Goal: Task Accomplishment & Management: Use online tool/utility

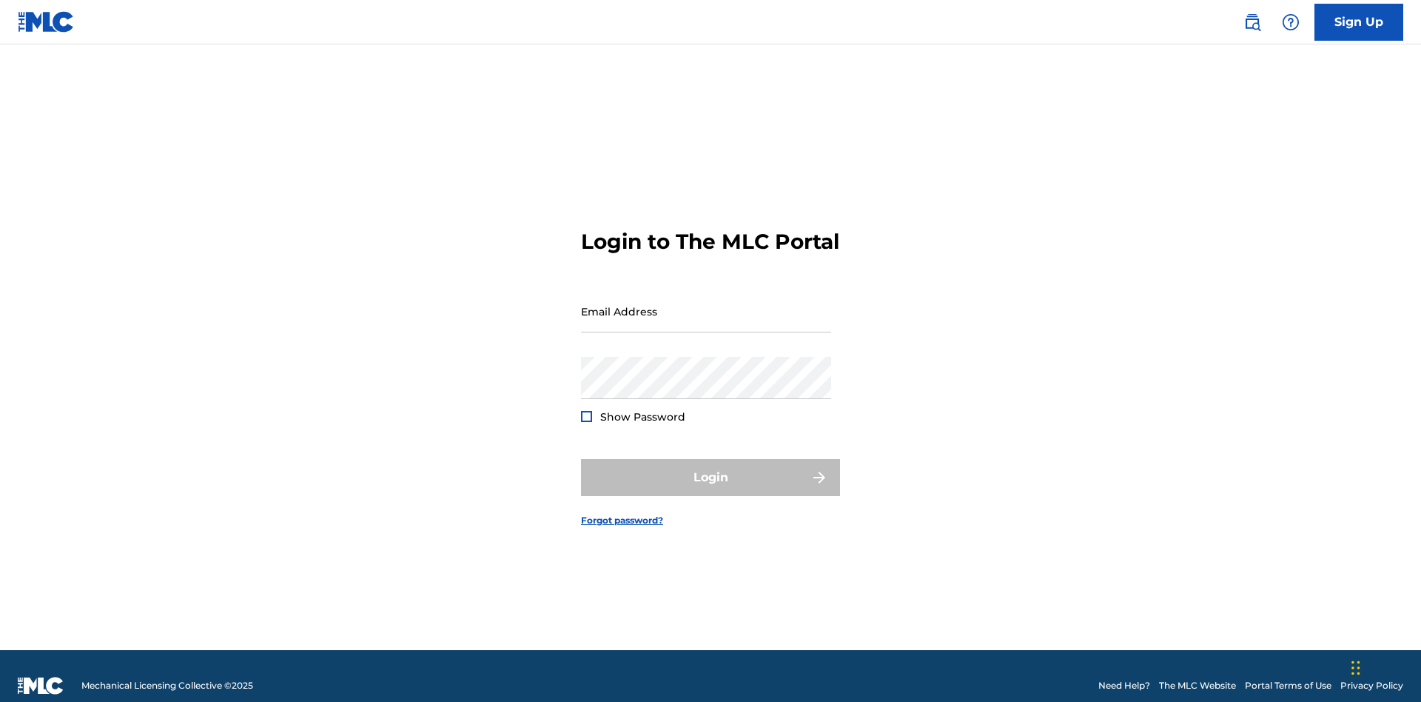
scroll to position [19, 0]
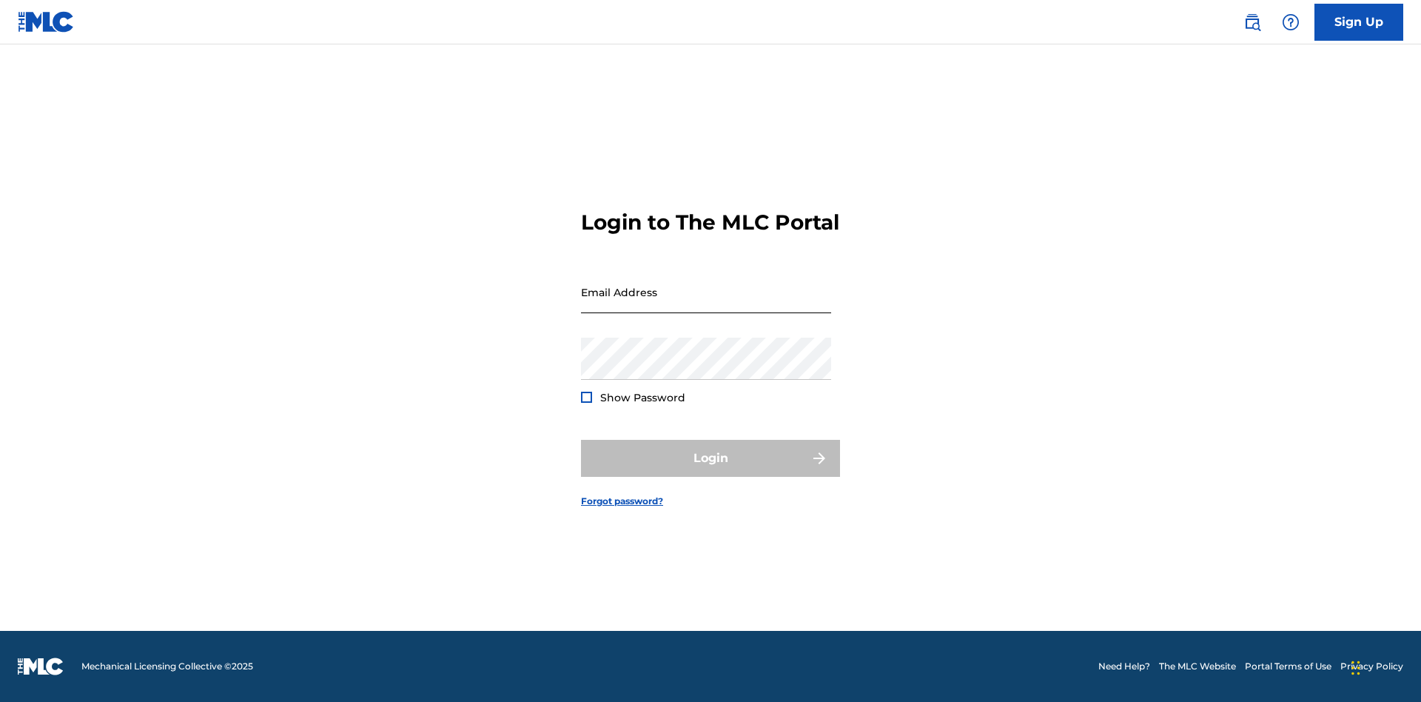
click at [706, 304] on input "Email Address" at bounding box center [706, 292] width 250 height 42
type input "[EMAIL_ADDRESS][DOMAIN_NAME]"
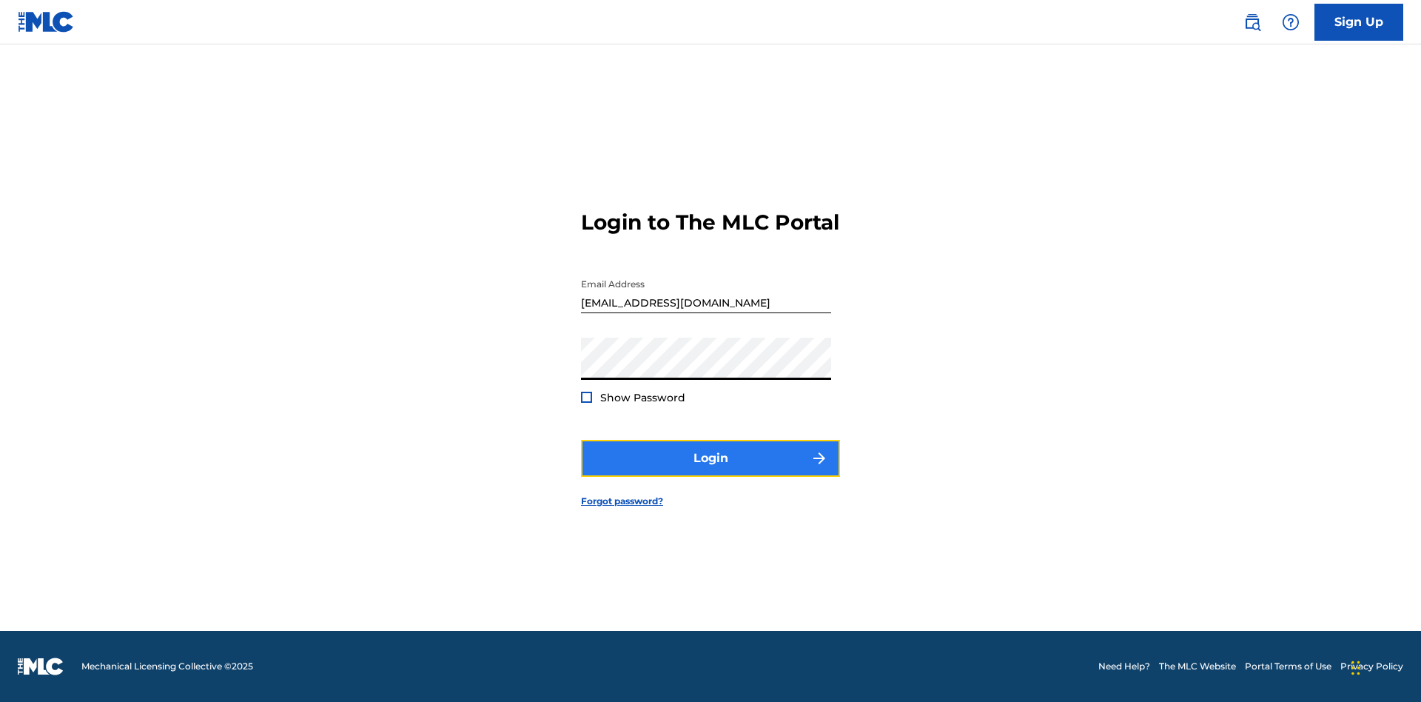
click at [711, 471] on button "Login" at bounding box center [710, 458] width 259 height 37
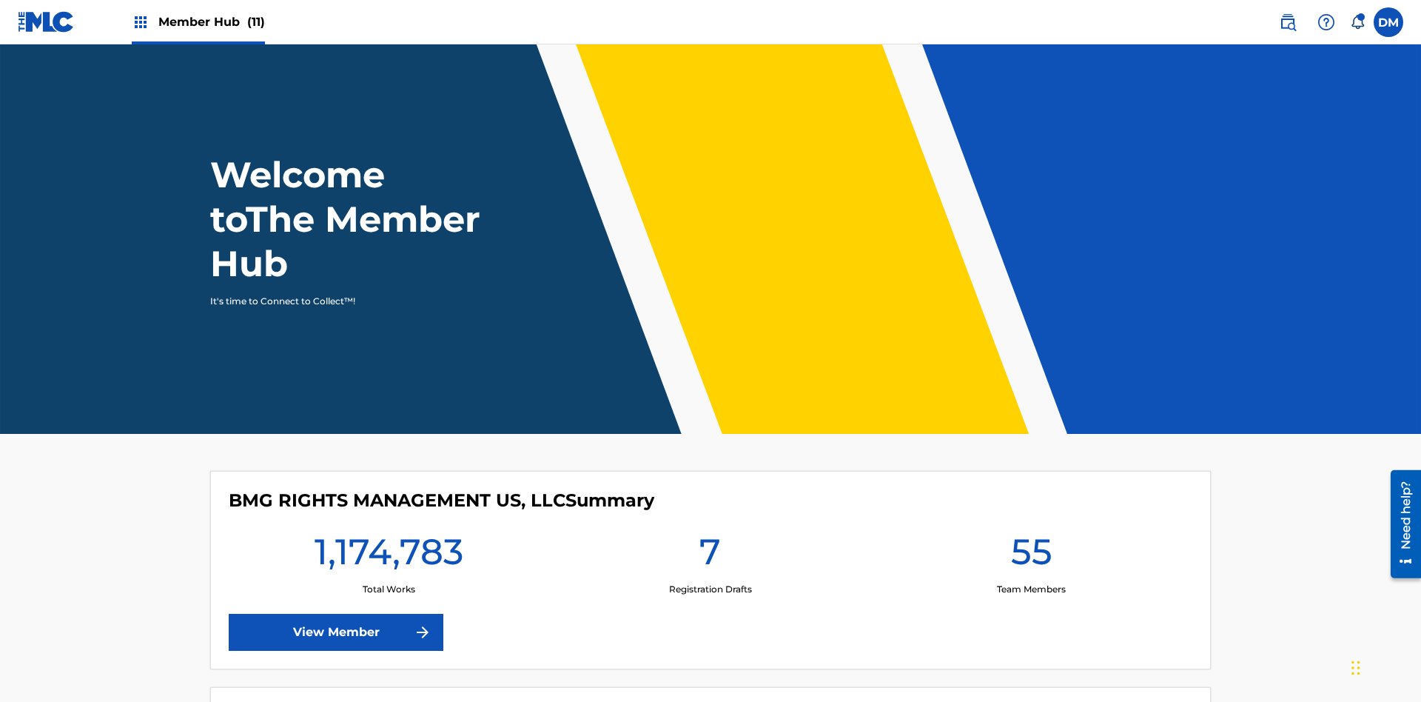
click at [198, 21] on span "Member Hub (11)" at bounding box center [211, 21] width 107 height 17
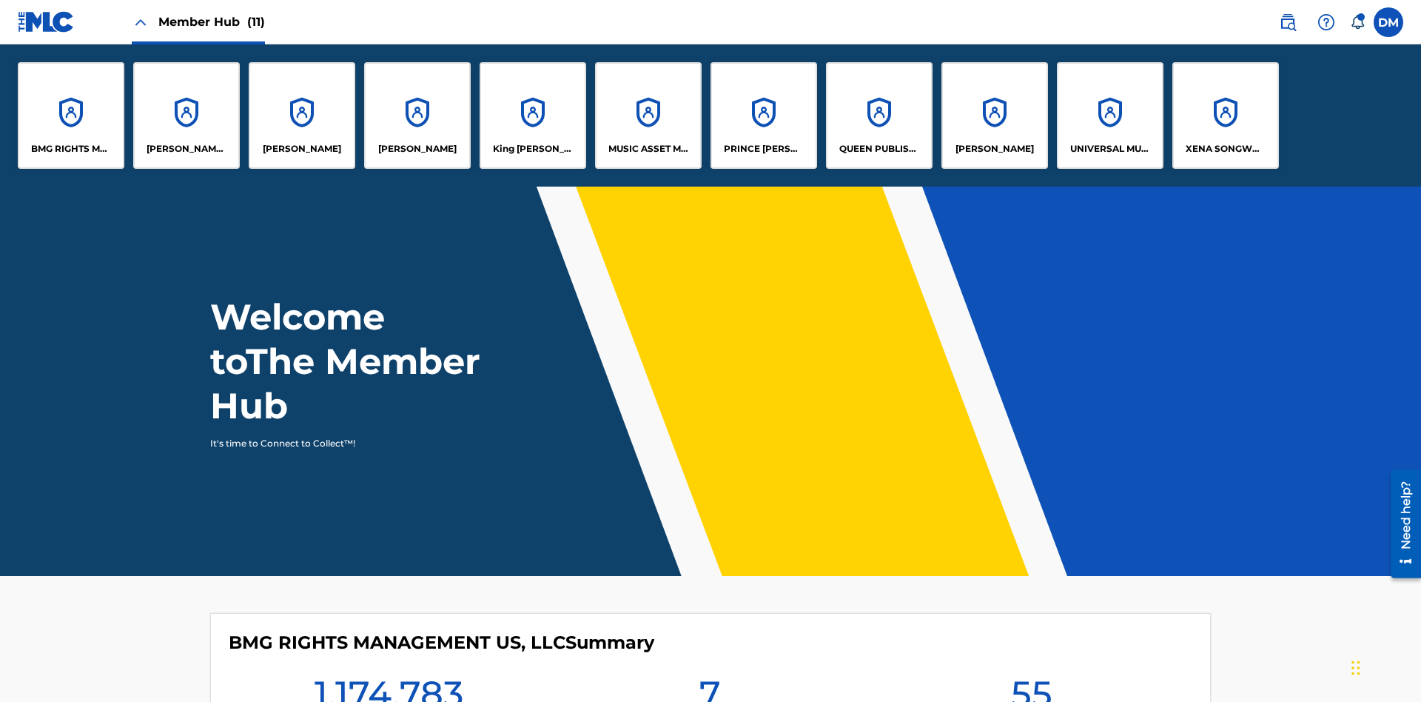
scroll to position [53, 0]
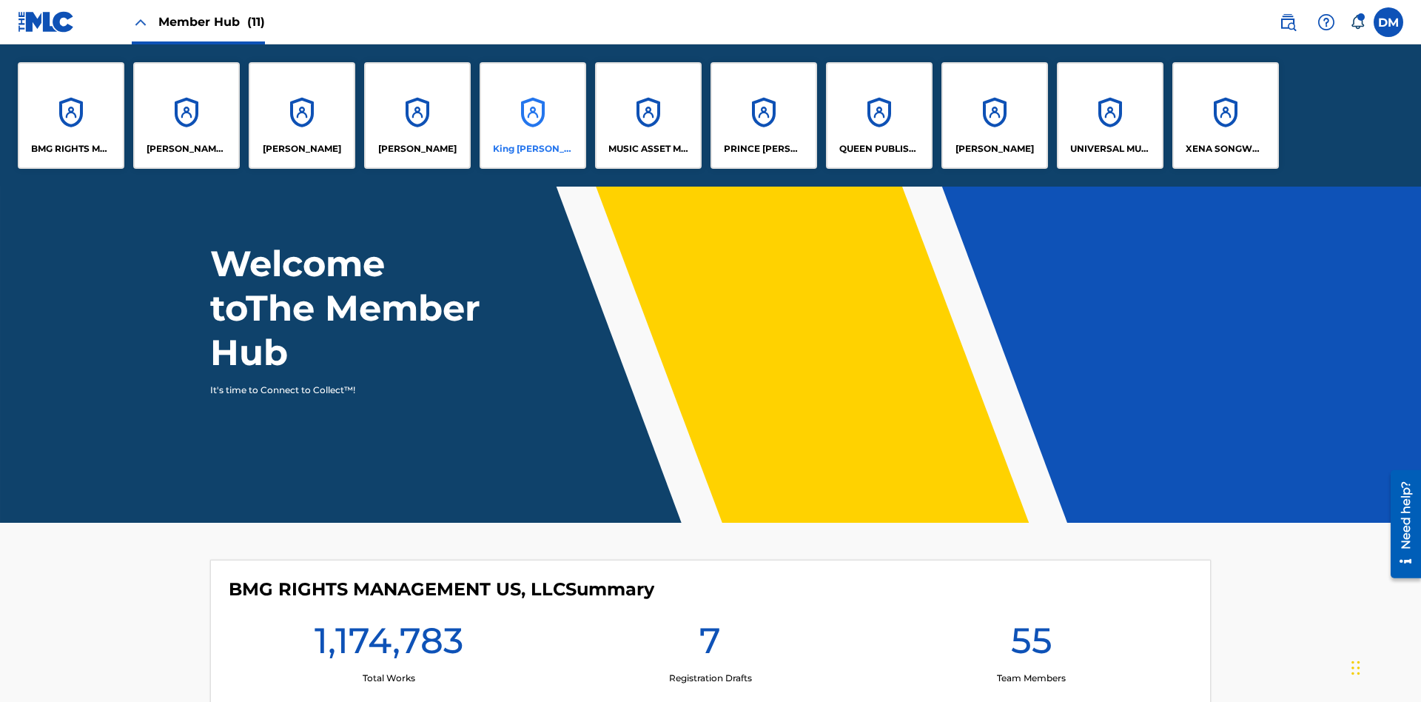
click at [532, 149] on p "King [PERSON_NAME]" at bounding box center [533, 148] width 81 height 13
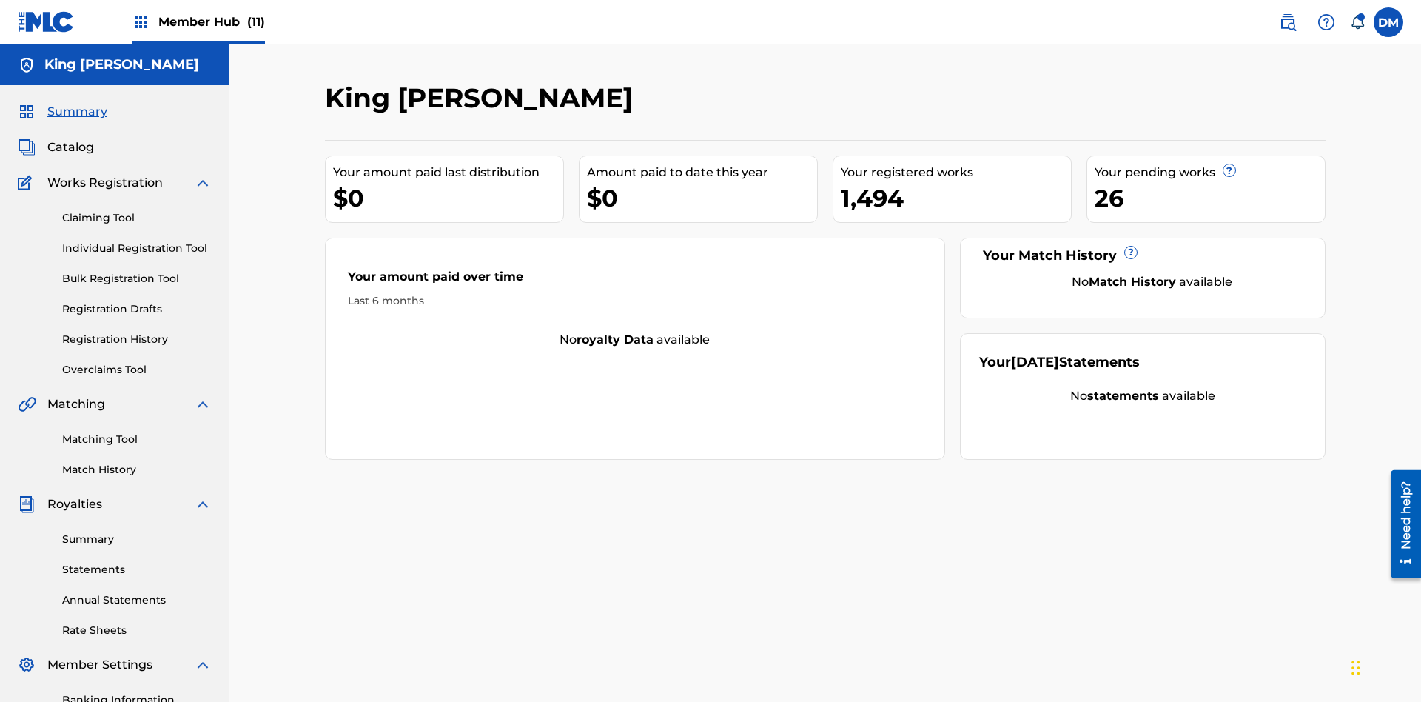
scroll to position [216, 0]
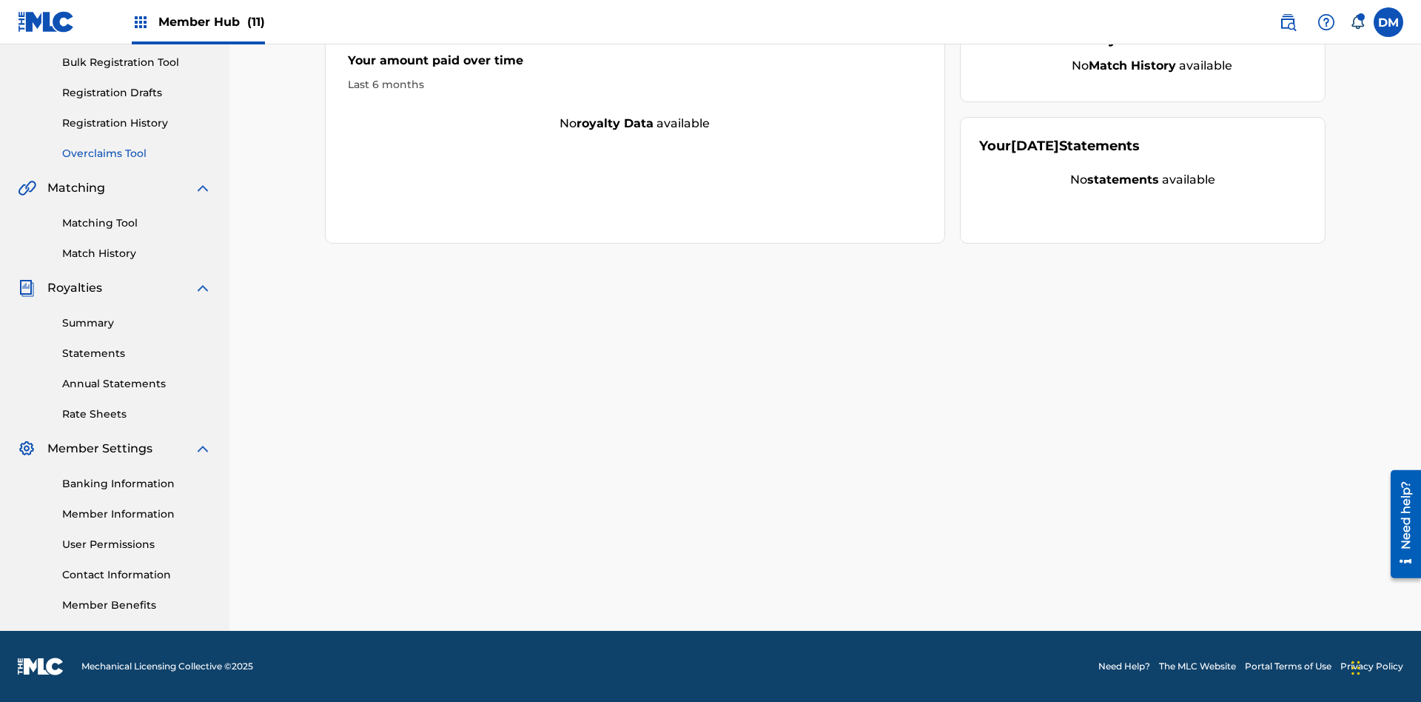
click at [137, 153] on link "Overclaims Tool" at bounding box center [137, 154] width 150 height 16
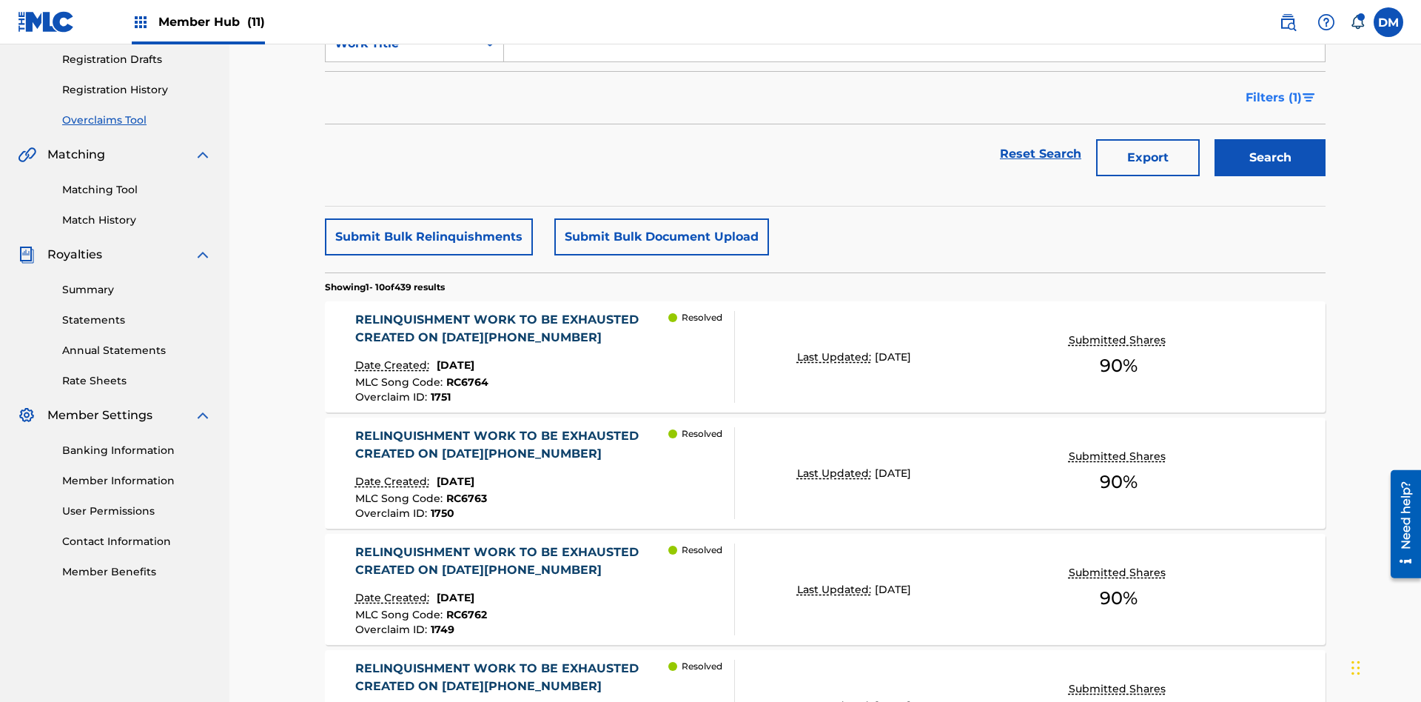
click at [1273, 98] on span "Filters ( 1 )" at bounding box center [1274, 98] width 56 height 18
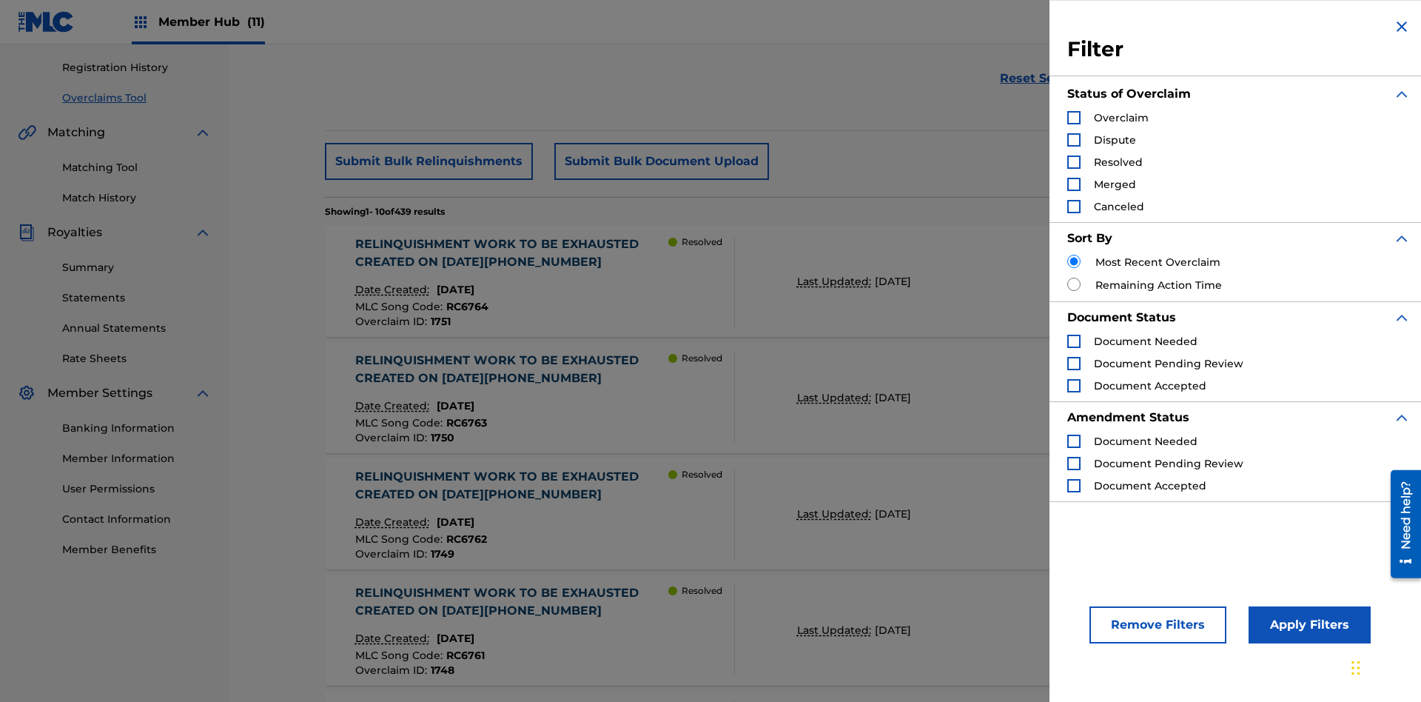
click at [1074, 118] on div "Search Form" at bounding box center [1073, 117] width 13 height 13
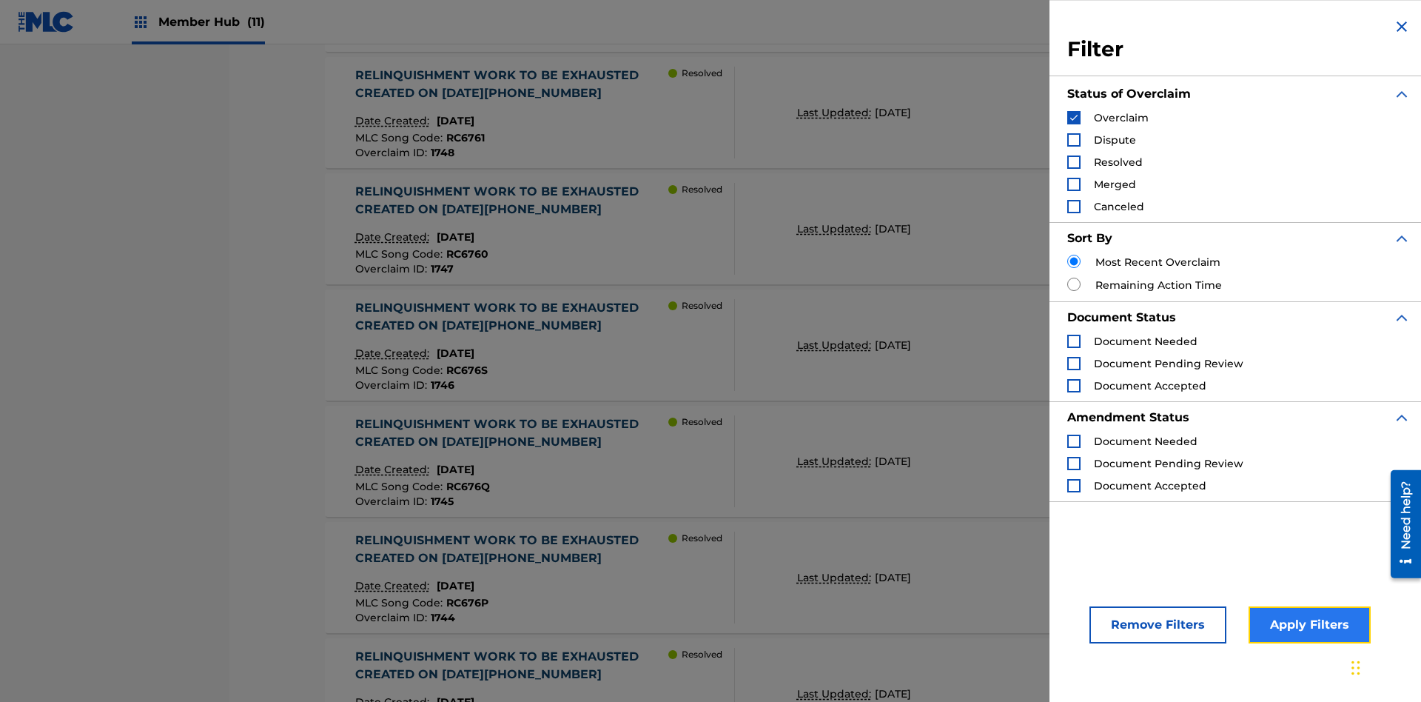
click at [1307, 625] on button "Apply Filters" at bounding box center [1310, 624] width 122 height 37
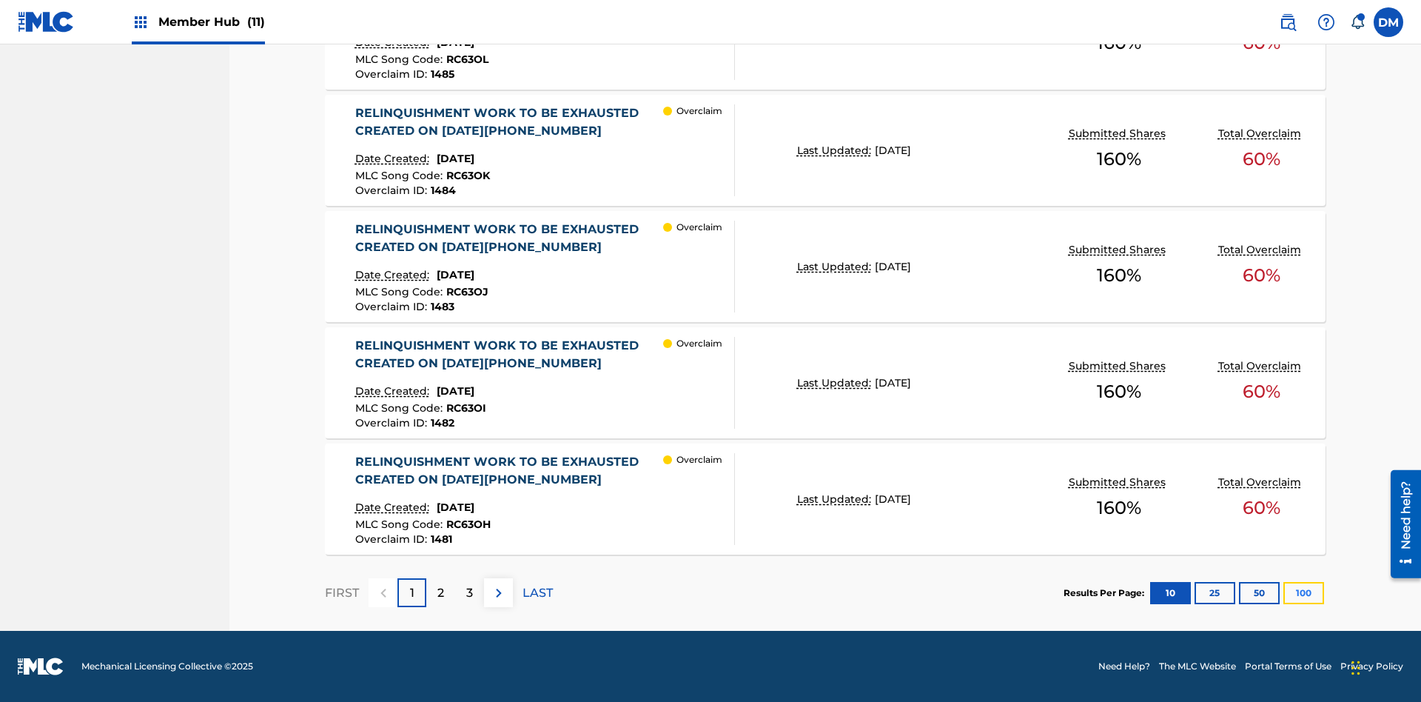
click at [1304, 592] on button "100" at bounding box center [1304, 593] width 41 height 22
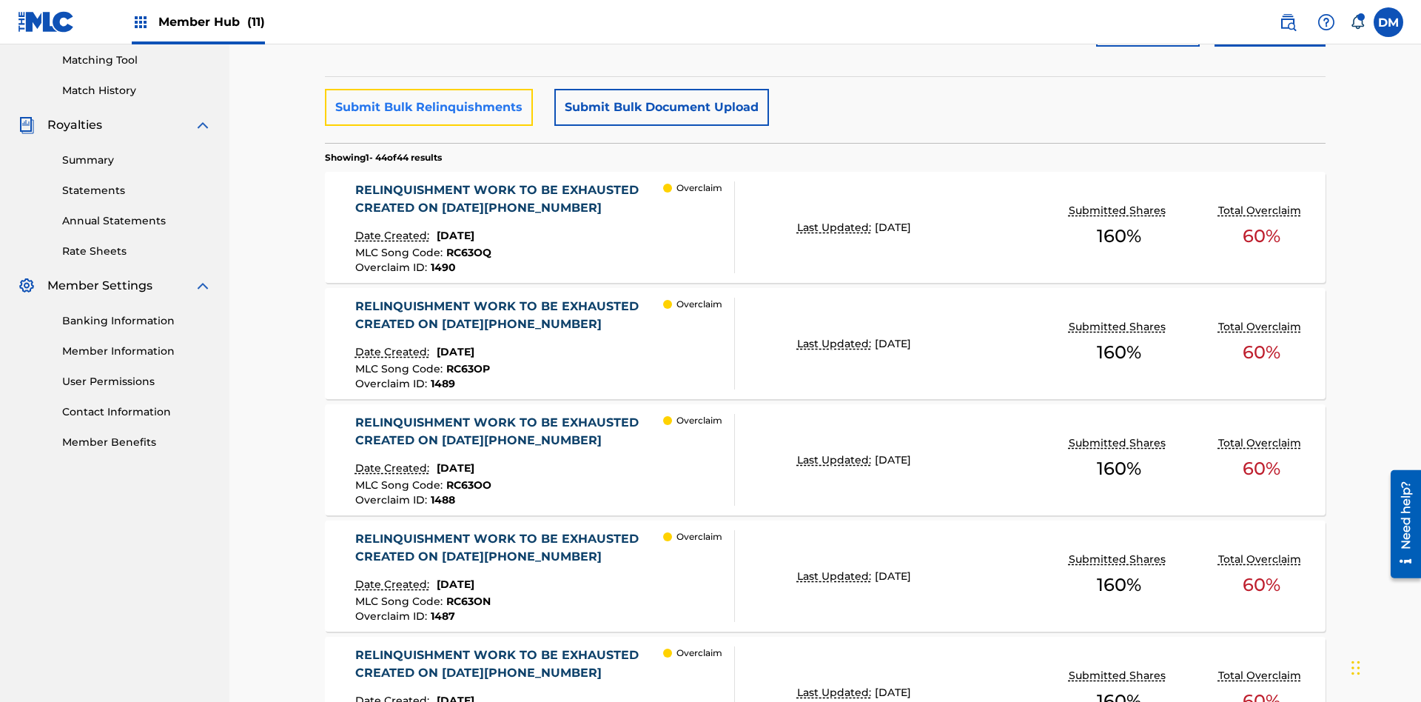
click at [428, 107] on button "Submit Bulk Relinquishments" at bounding box center [429, 107] width 208 height 37
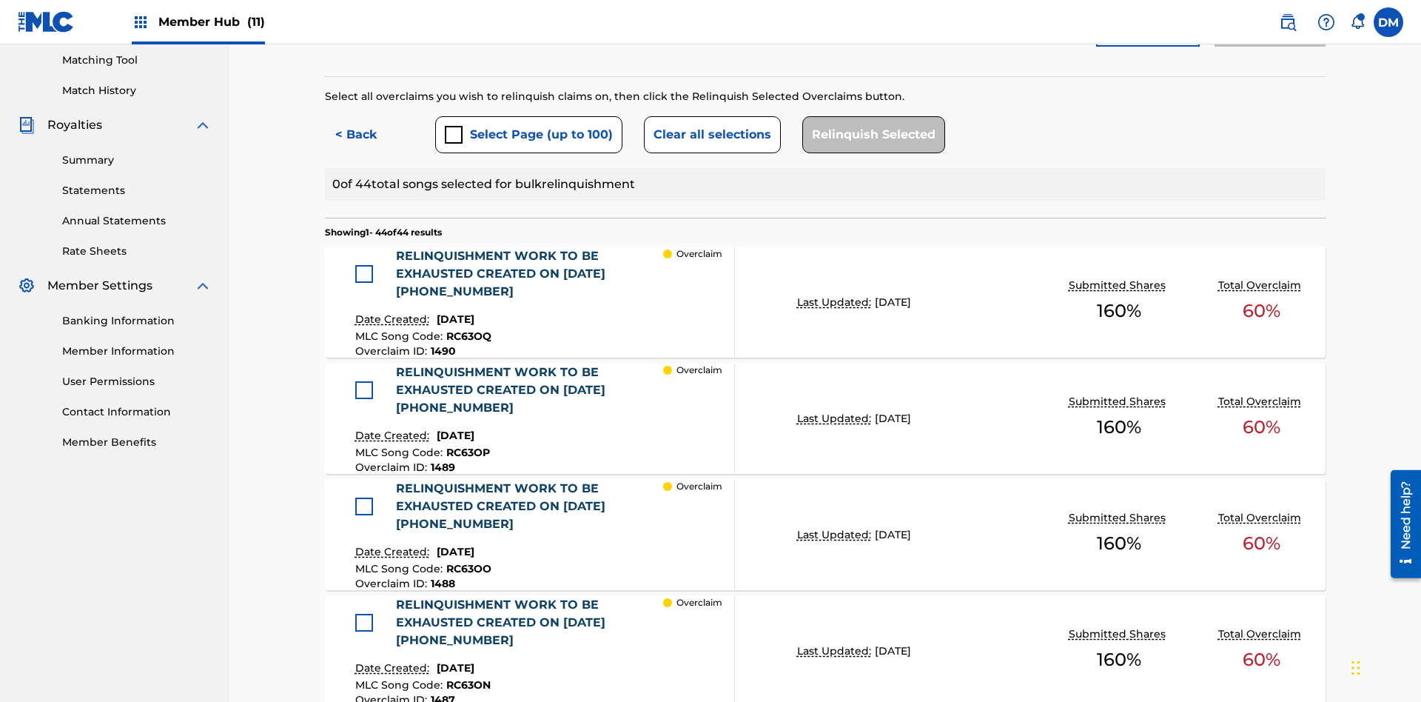
scroll to position [406, 0]
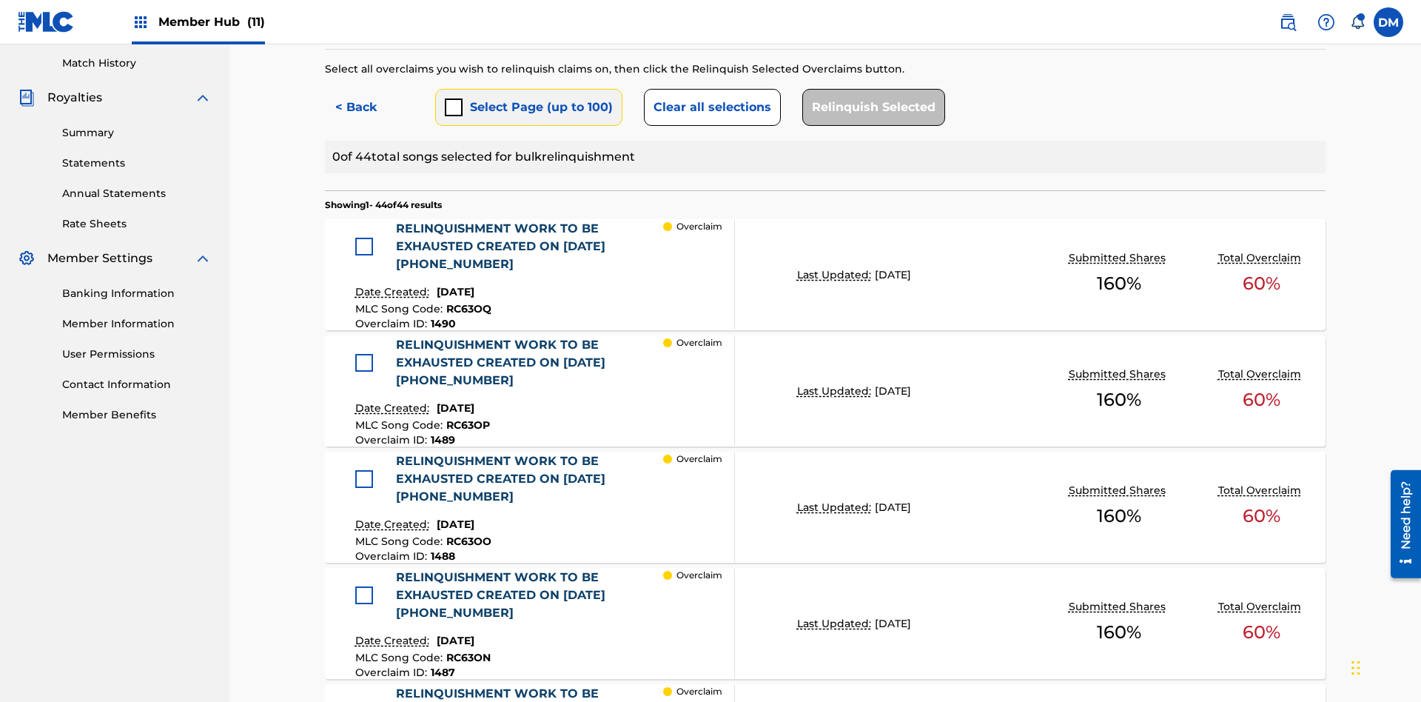
click at [528, 107] on button "Select Page (up to 100)" at bounding box center [528, 107] width 187 height 37
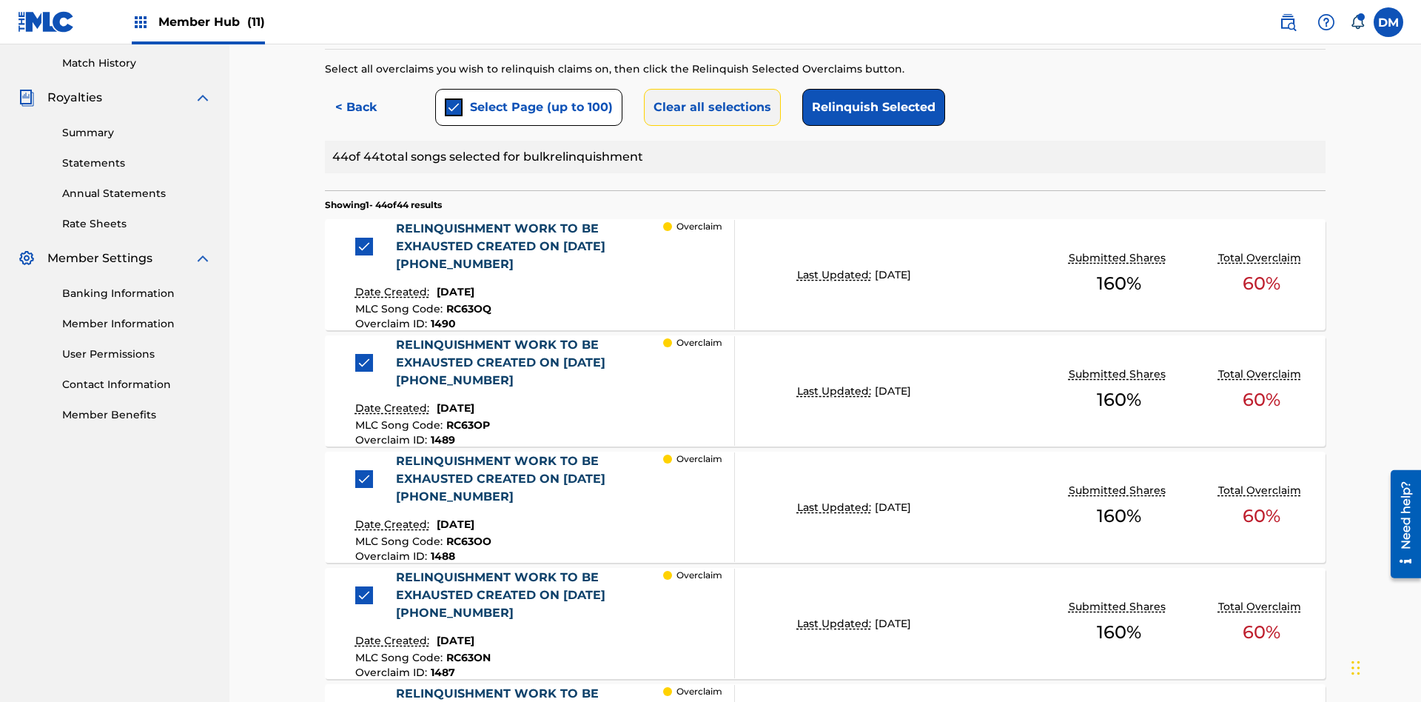
click at [710, 107] on button "Clear all selections" at bounding box center [712, 107] width 137 height 37
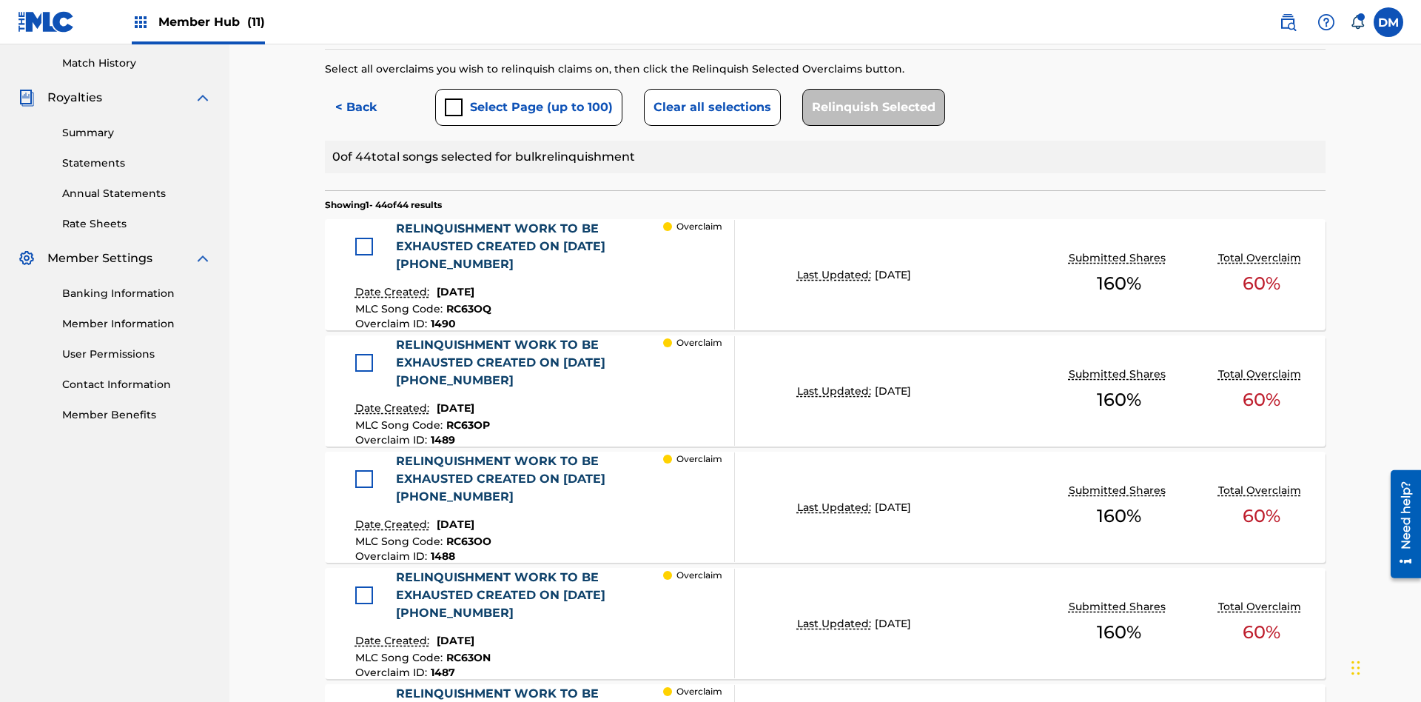
click at [363, 238] on div at bounding box center [364, 247] width 18 height 18
click at [870, 107] on button "Relinquish Selected" at bounding box center [873, 107] width 143 height 37
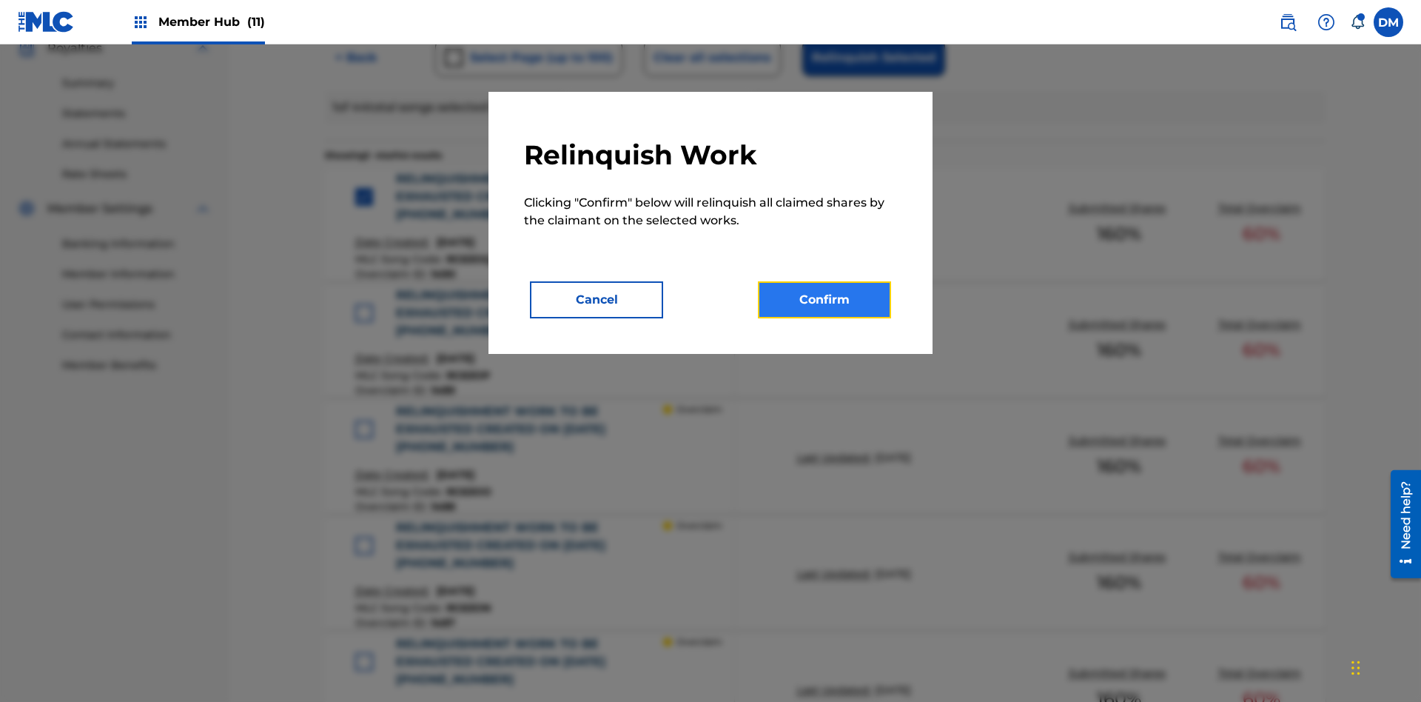
click at [825, 300] on button "Confirm" at bounding box center [824, 299] width 133 height 37
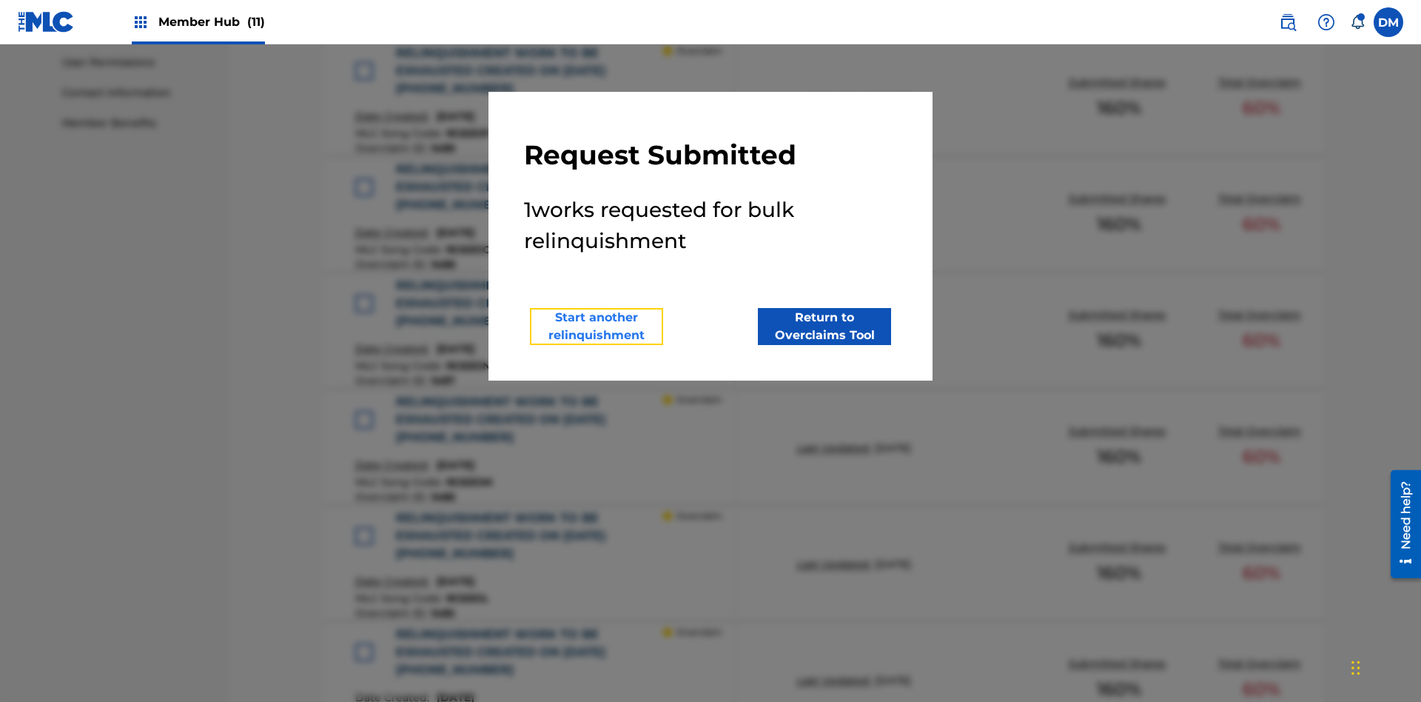
click at [597, 326] on button "Start another relinquishment" at bounding box center [596, 326] width 133 height 37
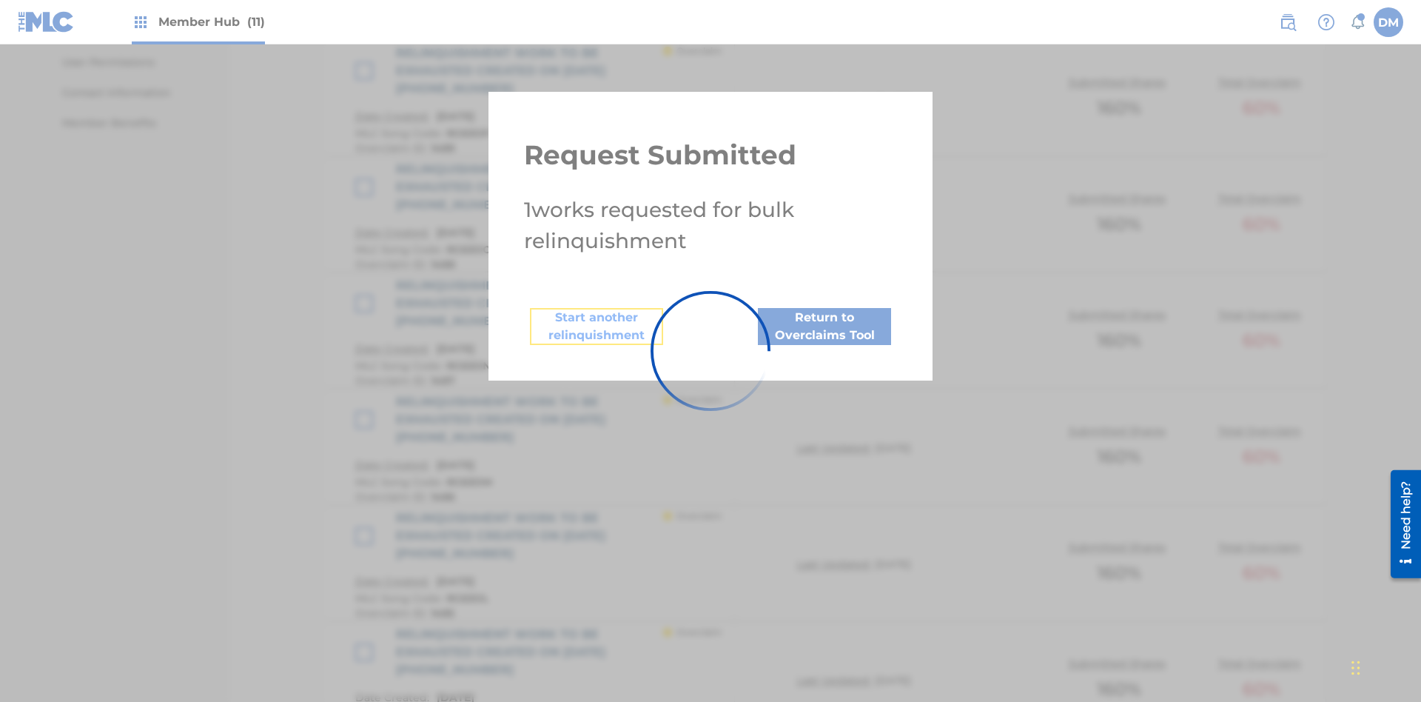
scroll to position [917, 0]
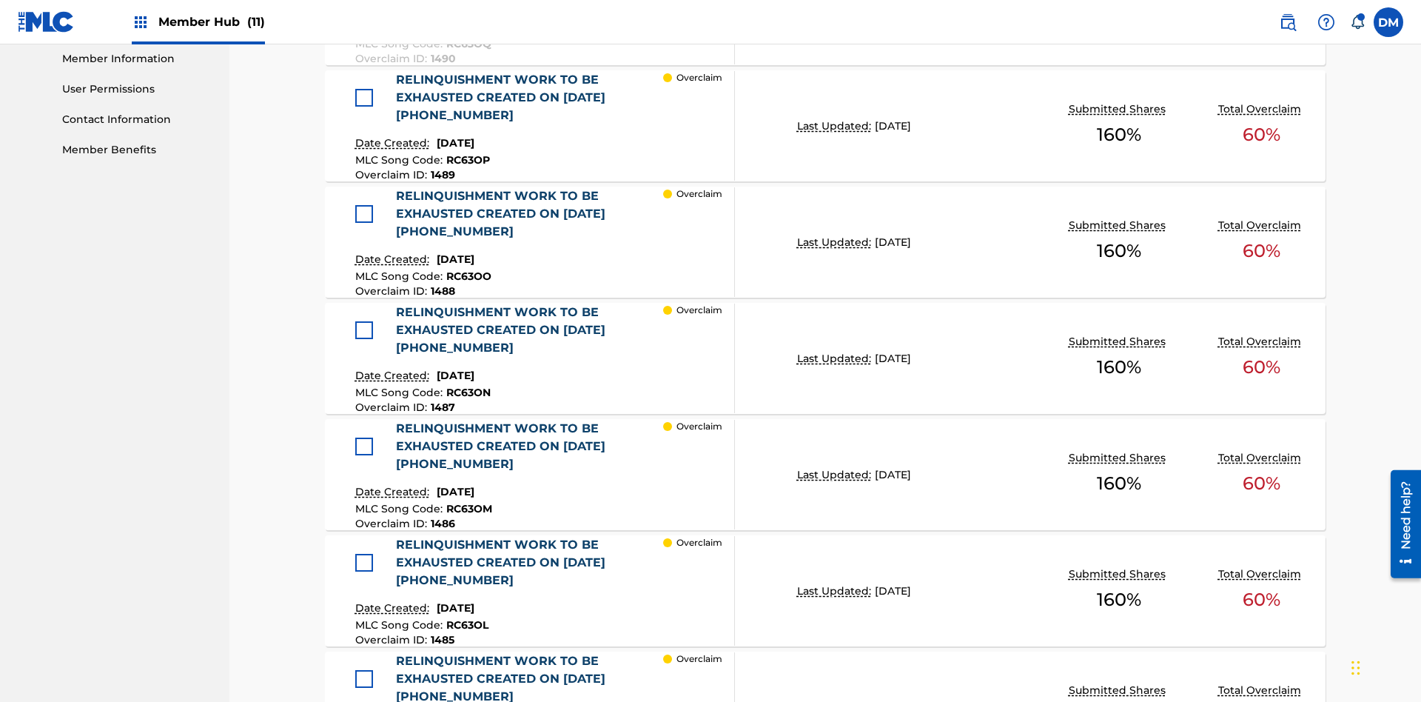
click at [363, 98] on div at bounding box center [364, 98] width 18 height 18
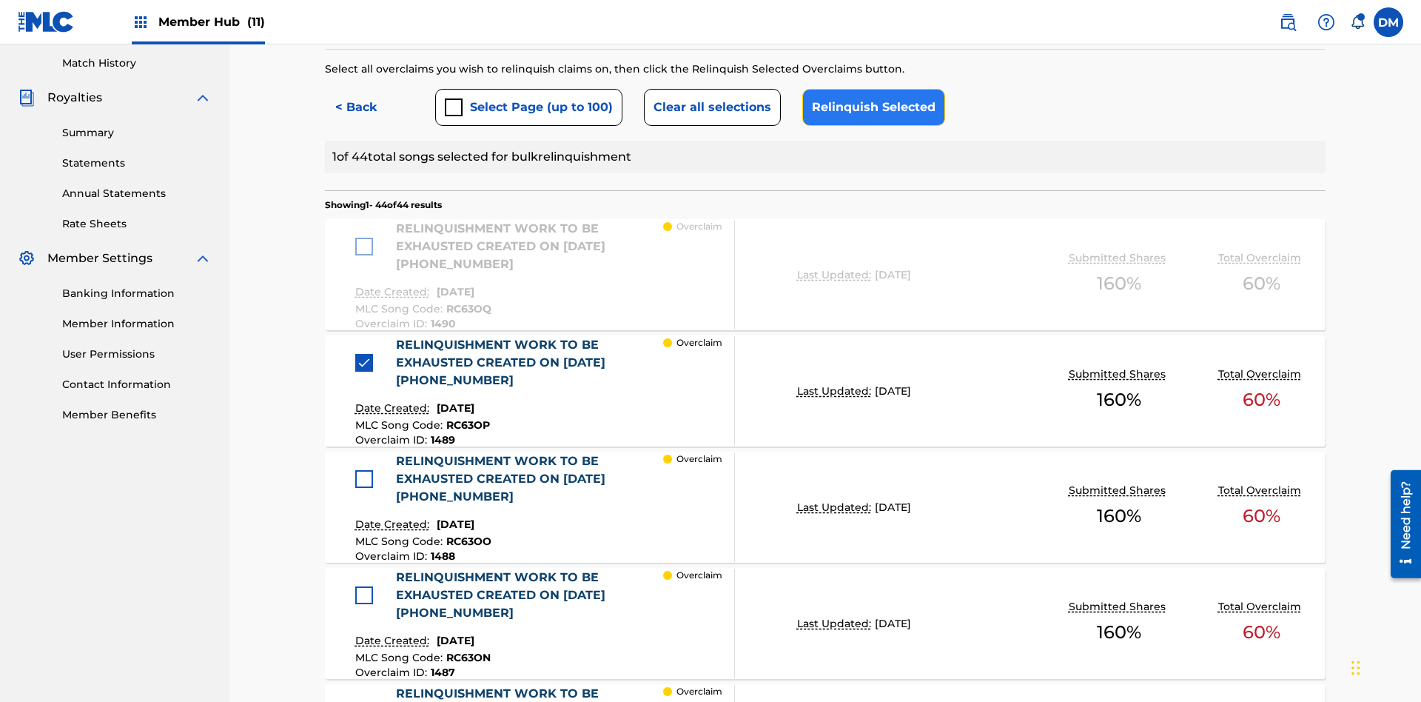
click at [870, 107] on button "Relinquish Selected" at bounding box center [873, 107] width 143 height 37
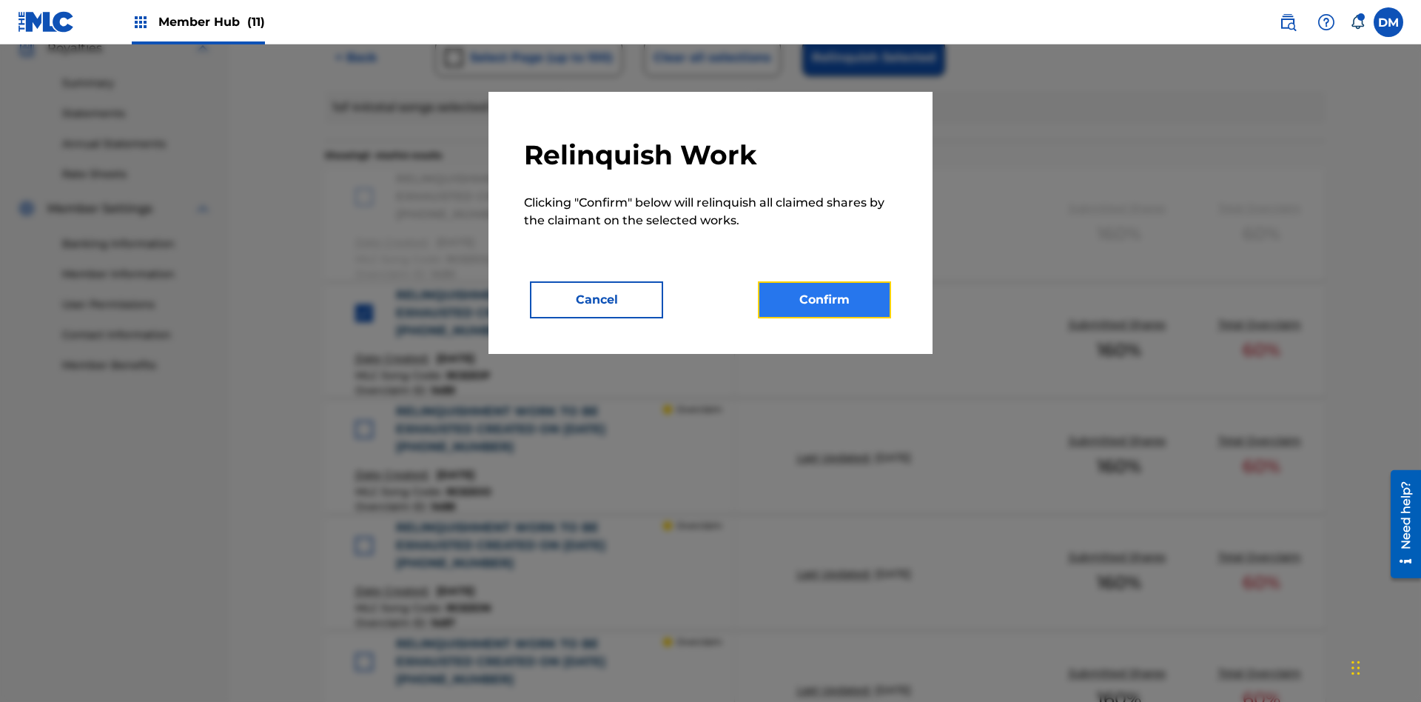
click at [825, 300] on button "Confirm" at bounding box center [824, 299] width 133 height 37
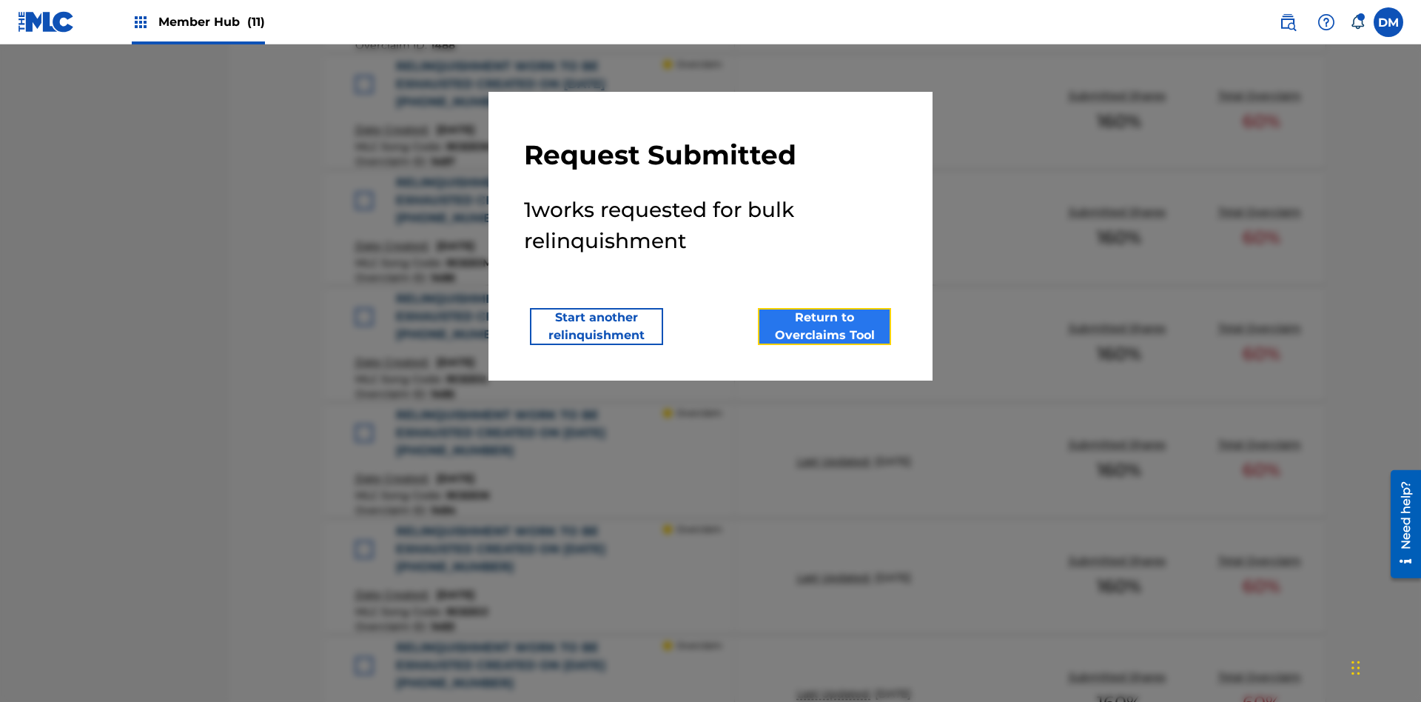
click at [825, 326] on button "Return to Overclaims Tool" at bounding box center [824, 326] width 133 height 37
